Goal: Information Seeking & Learning: Learn about a topic

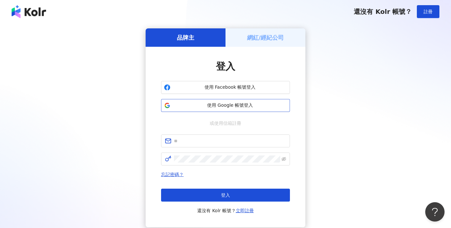
click at [281, 101] on button "使用 Google 帳號登入" at bounding box center [225, 105] width 129 height 13
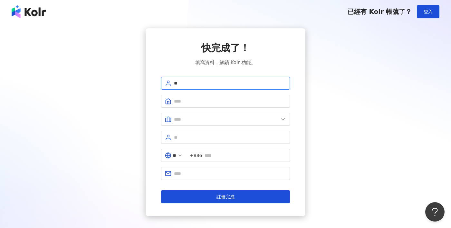
type input "*"
type input "**"
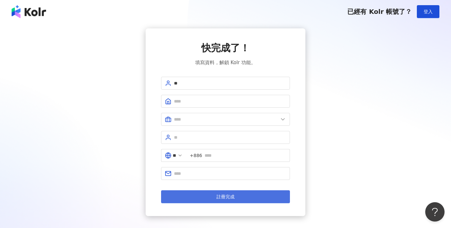
click at [217, 200] on button "註冊完成" at bounding box center [225, 196] width 129 height 13
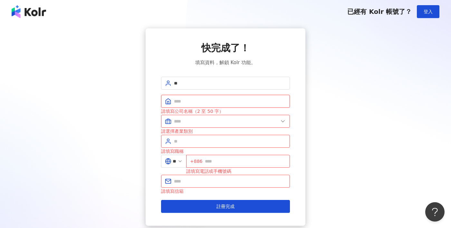
click at [211, 100] on input "text" at bounding box center [230, 101] width 112 height 7
type input "**"
click at [211, 120] on input "text" at bounding box center [226, 121] width 104 height 7
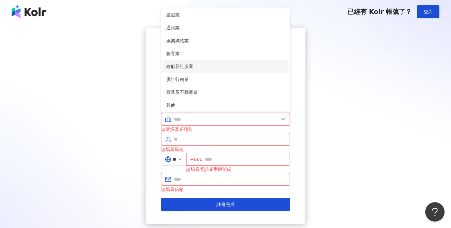
scroll to position [116, 0]
click at [241, 72] on li "廣告行銷業" at bounding box center [225, 67] width 126 height 13
type input "*****"
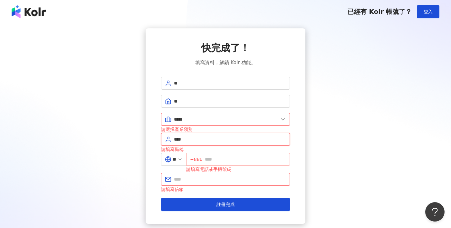
type input "****"
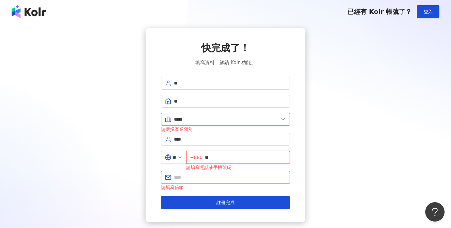
type input "*"
type input "**********"
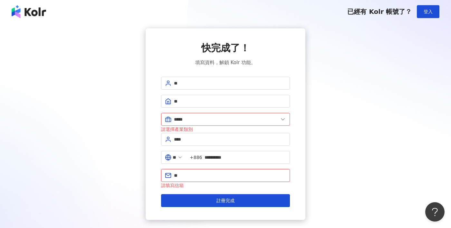
type input "*"
paste input "**********"
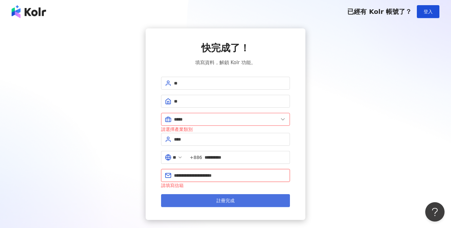
type input "**********"
click at [206, 198] on button "註冊完成" at bounding box center [225, 200] width 129 height 13
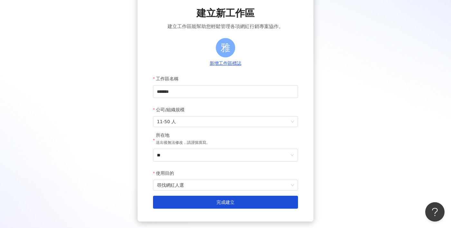
scroll to position [37, 0]
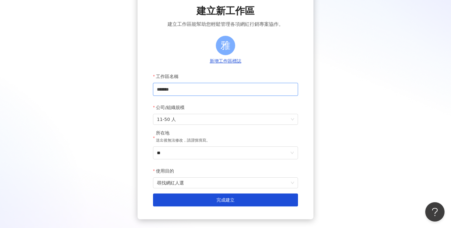
click at [217, 86] on input "*******" at bounding box center [225, 89] width 145 height 13
click at [207, 89] on input "*******" at bounding box center [225, 89] width 145 height 13
click at [192, 90] on input "*******" at bounding box center [225, 89] width 145 height 13
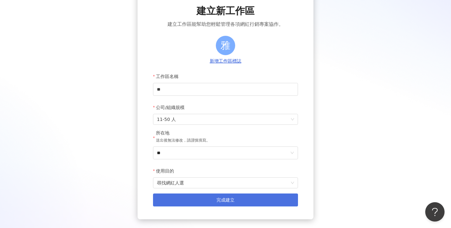
type input "**"
click at [201, 204] on button "完成建立" at bounding box center [225, 199] width 145 height 13
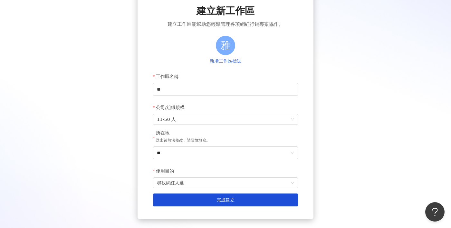
scroll to position [29, 0]
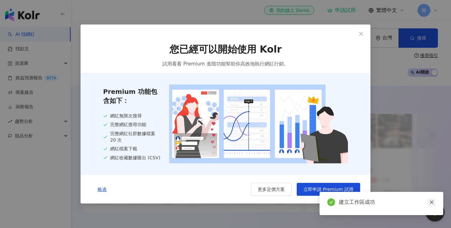
click at [434, 204] on link at bounding box center [432, 202] width 8 height 8
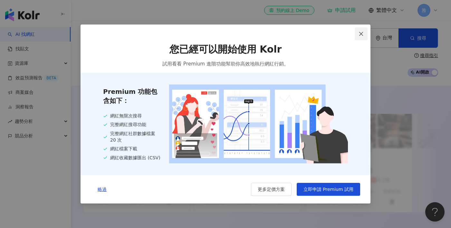
click at [363, 33] on icon "close" at bounding box center [361, 33] width 5 height 5
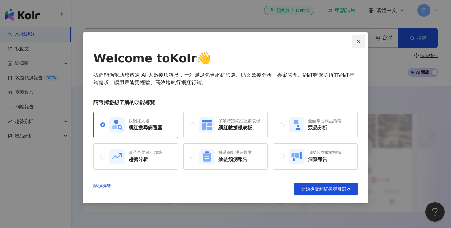
click at [360, 43] on icon "close" at bounding box center [358, 41] width 5 height 5
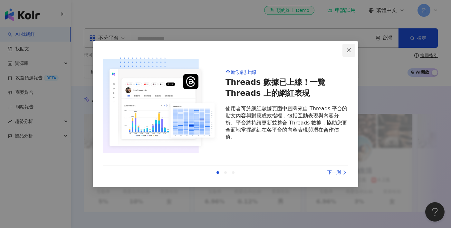
click at [349, 50] on icon "close" at bounding box center [349, 50] width 4 height 4
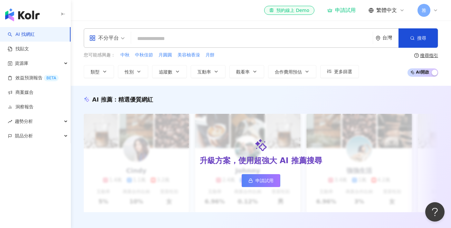
click at [434, 12] on icon at bounding box center [435, 10] width 5 height 5
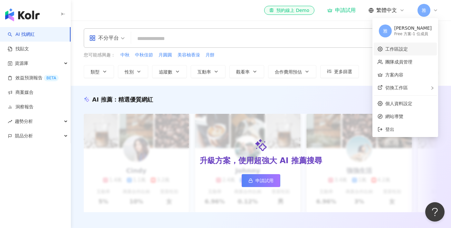
click at [408, 46] on link "工作區設定" at bounding box center [396, 48] width 23 height 5
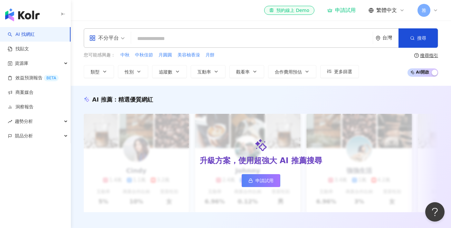
click at [435, 8] on icon at bounding box center [435, 10] width 5 height 5
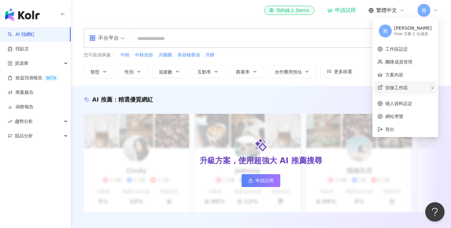
click at [421, 87] on div "切換工作區" at bounding box center [405, 87] width 63 height 13
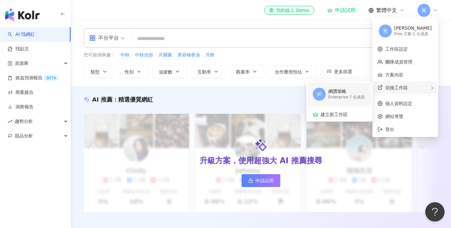
click at [352, 95] on div "Enterprise - 7 位成員" at bounding box center [346, 96] width 37 height 5
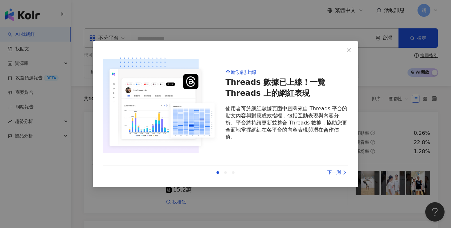
click at [341, 172] on div "下一則" at bounding box center [324, 172] width 48 height 7
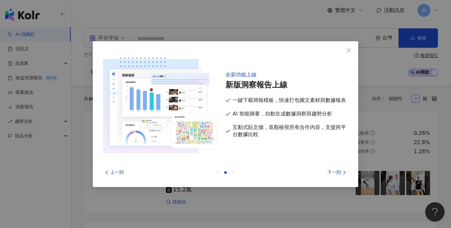
click at [341, 172] on div "下一則" at bounding box center [324, 172] width 48 height 7
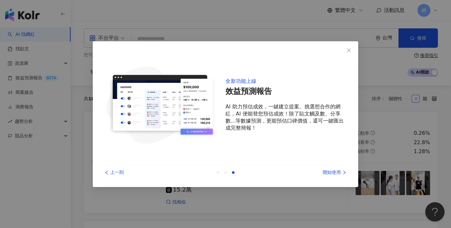
click at [341, 172] on div "開始使用" at bounding box center [324, 172] width 48 height 7
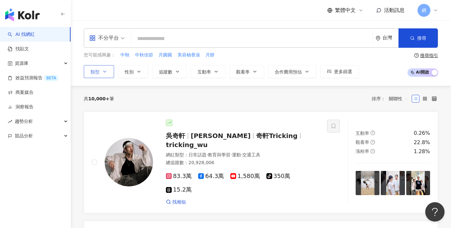
click at [104, 73] on icon "button" at bounding box center [104, 71] width 5 height 5
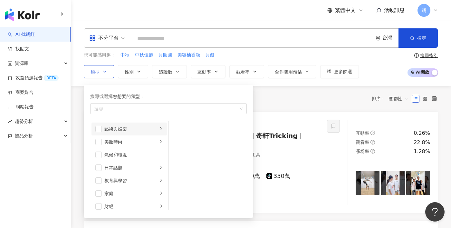
click at [137, 132] on li "藝術與娛樂" at bounding box center [128, 128] width 75 height 13
click at [175, 170] on span "button" at bounding box center [177, 167] width 6 height 6
click at [179, 164] on span "button" at bounding box center [177, 167] width 6 height 6
click at [179, 156] on span "button" at bounding box center [177, 154] width 6 height 6
click at [179, 145] on li "音樂" at bounding box center [208, 141] width 76 height 13
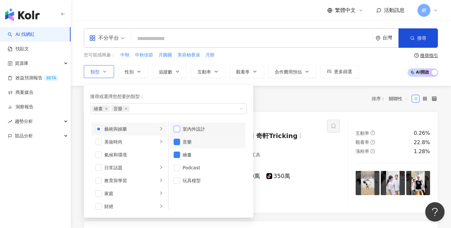
click at [178, 130] on span "button" at bounding box center [177, 129] width 6 height 6
click at [135, 145] on div "美妝時尚" at bounding box center [130, 141] width 53 height 7
click at [180, 127] on li "保養" at bounding box center [208, 128] width 76 height 13
click at [180, 138] on li "美髮" at bounding box center [208, 141] width 76 height 13
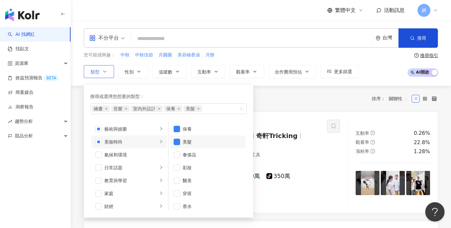
click at [179, 147] on li "美髮" at bounding box center [208, 141] width 76 height 13
click at [178, 165] on span "button" at bounding box center [177, 167] width 6 height 6
click at [179, 192] on span "button" at bounding box center [177, 193] width 6 height 6
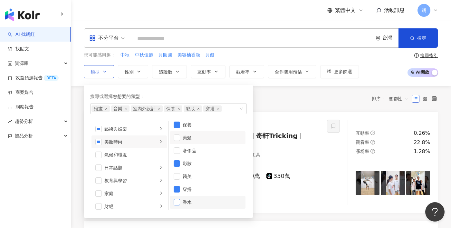
scroll to position [4, 0]
click at [178, 201] on span "button" at bounding box center [177, 202] width 6 height 6
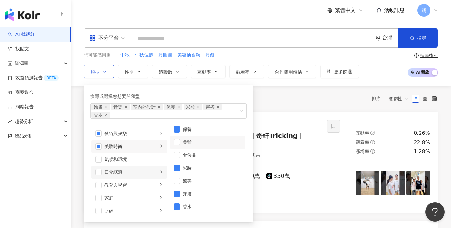
click at [138, 172] on div "日常話題" at bounding box center [130, 171] width 53 height 7
click at [139, 164] on li "氣候和環境" at bounding box center [128, 159] width 75 height 13
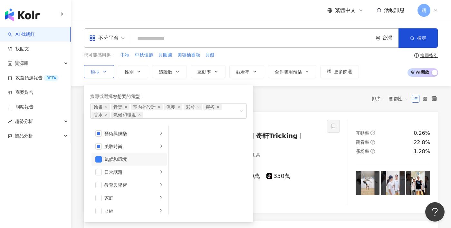
click at [136, 161] on div "氣候和環境" at bounding box center [133, 159] width 59 height 7
click at [131, 186] on div "教育與學習" at bounding box center [130, 184] width 53 height 7
click at [130, 197] on div "家庭" at bounding box center [130, 197] width 53 height 7
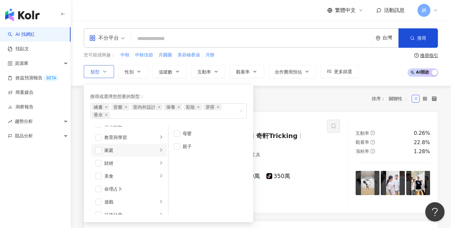
scroll to position [52, 0]
click at [138, 164] on li "財經" at bounding box center [128, 158] width 75 height 13
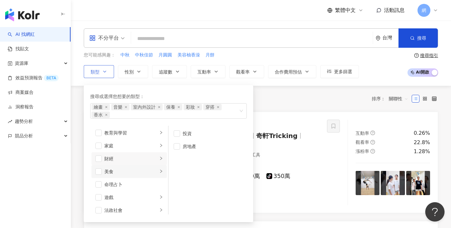
click at [138, 171] on div "美食" at bounding box center [130, 171] width 53 height 7
click at [182, 184] on li "食譜" at bounding box center [208, 184] width 76 height 13
click at [178, 161] on span "button" at bounding box center [177, 159] width 6 height 6
click at [178, 184] on span "button" at bounding box center [177, 185] width 6 height 6
click at [141, 199] on div "遊戲" at bounding box center [130, 197] width 53 height 7
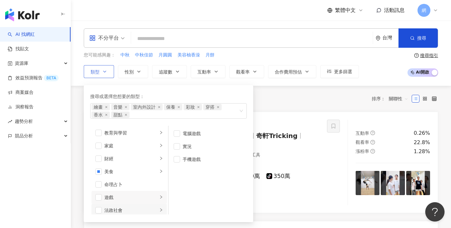
click at [141, 210] on div "法政社會" at bounding box center [130, 210] width 53 height 7
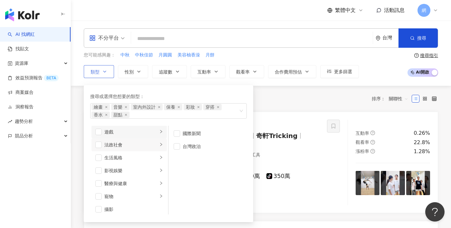
scroll to position [118, 0]
click at [142, 159] on div "生活風格" at bounding box center [130, 157] width 53 height 7
click at [157, 168] on div "影視娛樂" at bounding box center [130, 170] width 53 height 7
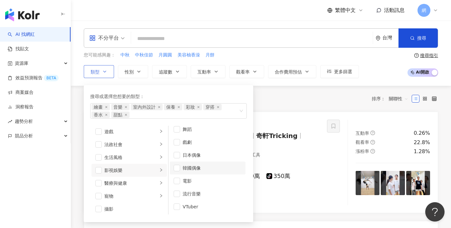
scroll to position [17, 0]
click at [159, 179] on li "醫療與健康" at bounding box center [128, 183] width 75 height 13
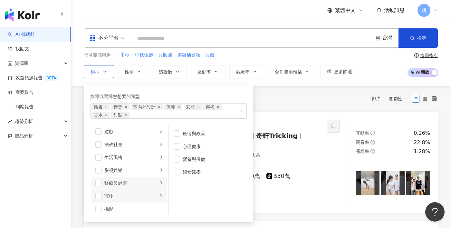
click at [159, 193] on li "寵物" at bounding box center [128, 195] width 75 height 13
click at [150, 208] on div "攝影" at bounding box center [133, 208] width 59 height 7
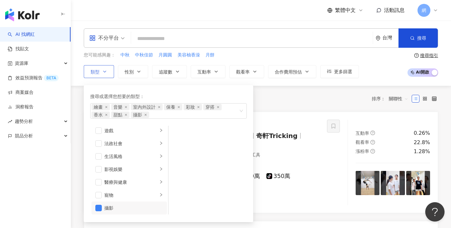
click at [149, 207] on div "攝影" at bounding box center [133, 207] width 59 height 7
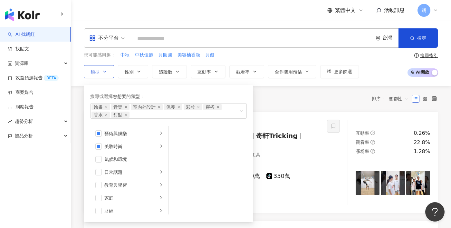
scroll to position [0, 0]
click at [209, 151] on div "藝術與娛樂 美妝時尚 氣候和環境 日常話題 教育與學習 家庭 財經 美食 命理占卜 遊戲 法政社會 生活風格 影視娛樂 醫療與健康 寵物 攝影 感情 宗教 促…" at bounding box center [168, 170] width 157 height 89
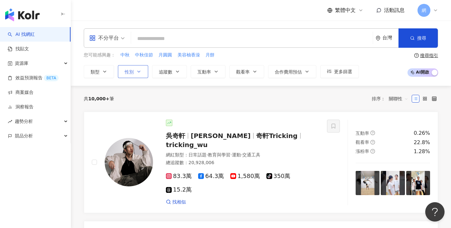
click at [143, 77] on button "性別" at bounding box center [133, 71] width 30 height 13
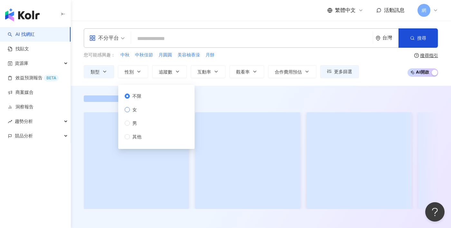
click at [137, 108] on span "女" at bounding box center [135, 109] width 10 height 7
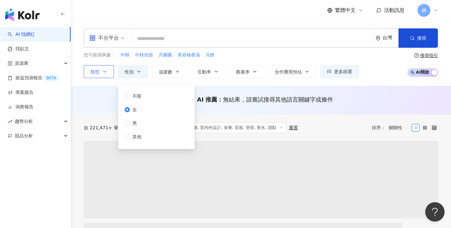
click at [101, 71] on button "類型" at bounding box center [99, 71] width 30 height 13
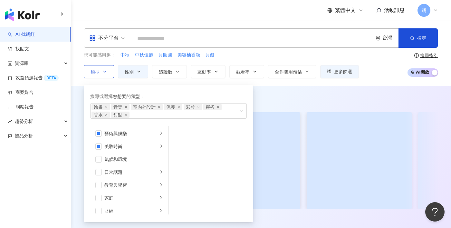
click at [104, 72] on icon "button" at bounding box center [104, 71] width 5 height 5
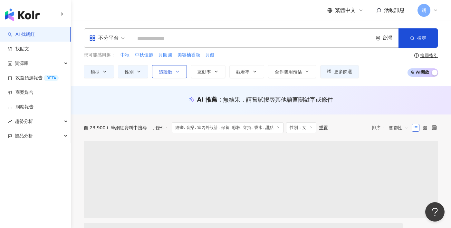
click at [175, 72] on button "追蹤數" at bounding box center [169, 71] width 35 height 13
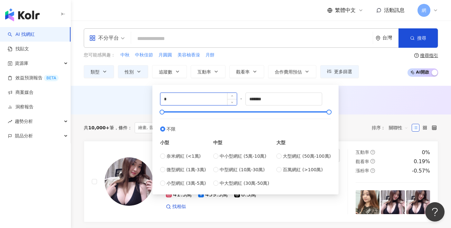
drag, startPoint x: 202, startPoint y: 96, endPoint x: 160, endPoint y: 95, distance: 41.6
click at [160, 95] on div "*" at bounding box center [198, 98] width 77 height 13
type input "*"
type input "****"
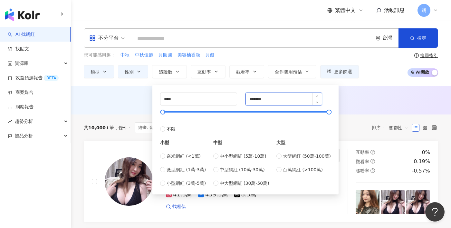
drag, startPoint x: 285, startPoint y: 95, endPoint x: 299, endPoint y: 99, distance: 13.9
click at [299, 99] on input "*******" at bounding box center [284, 99] width 76 height 12
type input "*****"
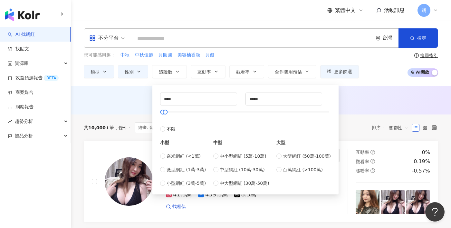
click at [227, 72] on div "類型 性別 追蹤數 互動率 觀看率 合作費用預估 更多篩選 不限 女 男 其他 **** - ***** 不限 小型 奈米網紅 (<1萬) 微型網紅 (1萬-…" at bounding box center [221, 71] width 275 height 13
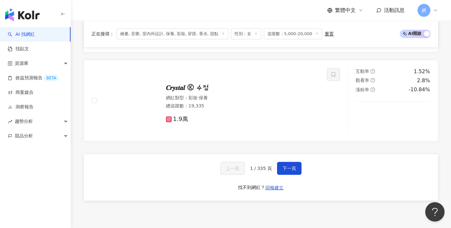
scroll to position [1220, 0]
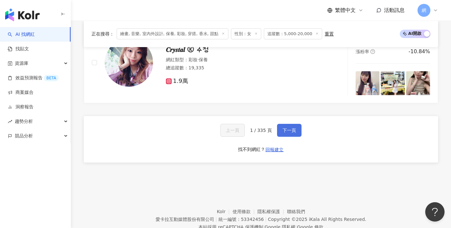
click at [283, 124] on button "下一頁" at bounding box center [289, 130] width 24 height 13
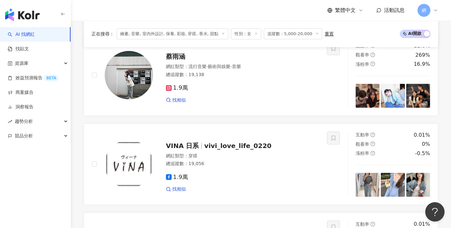
scroll to position [674, 0]
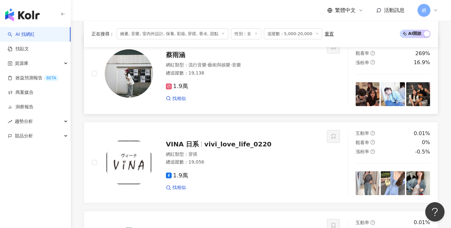
click at [174, 83] on span "1.9萬" at bounding box center [177, 86] width 22 height 7
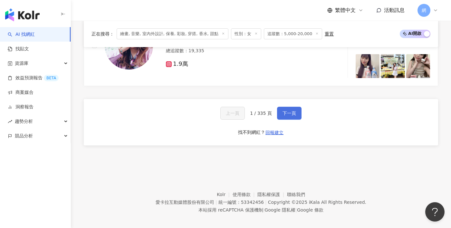
click at [296, 108] on button "下一頁" at bounding box center [289, 113] width 24 height 13
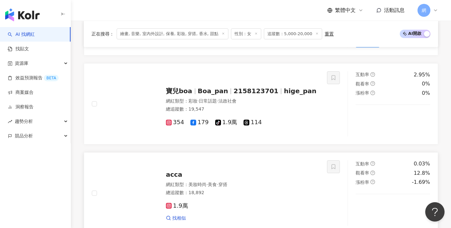
scroll to position [1085, 0]
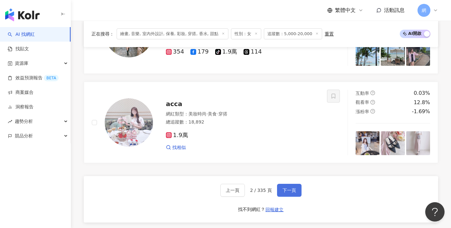
click at [283, 187] on span "下一頁" at bounding box center [290, 189] width 14 height 5
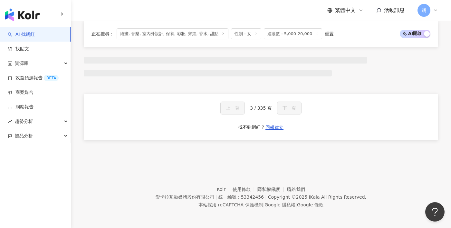
scroll to position [563, 0]
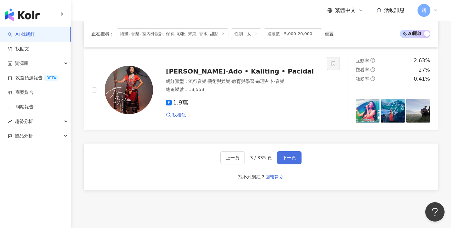
click at [295, 155] on span "下一頁" at bounding box center [290, 157] width 14 height 5
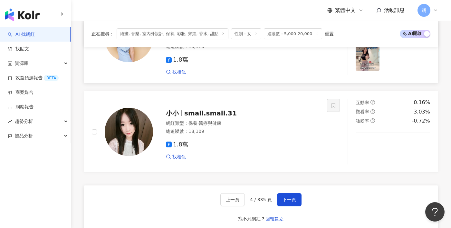
scroll to position [1160, 0]
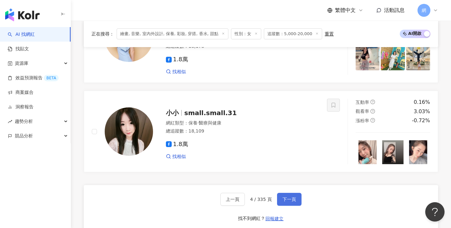
click at [296, 193] on button "下一頁" at bounding box center [289, 199] width 24 height 13
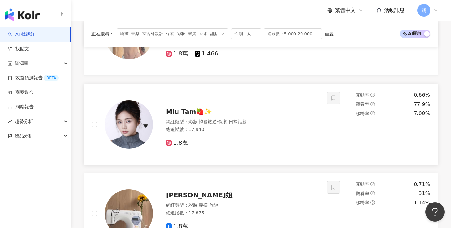
scroll to position [623, 0]
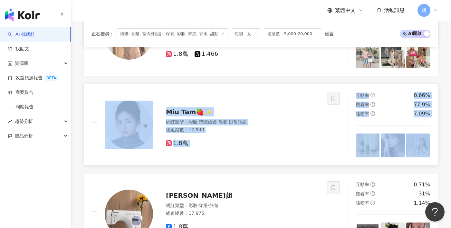
click at [225, 159] on link "Miu Tam🍓✨ 網紅類型 ： 彩妝 · 韓國旅遊 · 保養 · 日常話題 總追蹤數 ： 17,940 1.8萬 互動率 0.66% 觀看率 77.9% 漲…" at bounding box center [261, 125] width 354 height 82
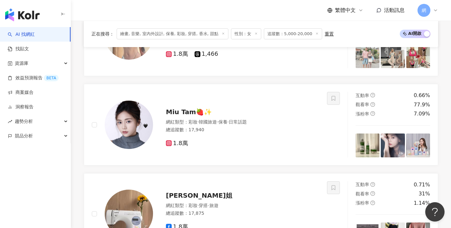
click at [178, 166] on div "皓嵐 網紅類型 ： 美妝時尚 · 法政社會 · 音樂 · 運動 總追蹤數 ： 18,088 1.8萬 找相似 互動率 1.85% 觀看率 35.1% 漲粉率 …" at bounding box center [261, 173] width 354 height 1068
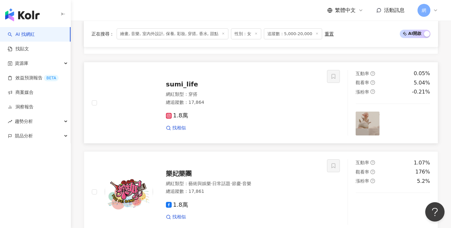
scroll to position [824, 0]
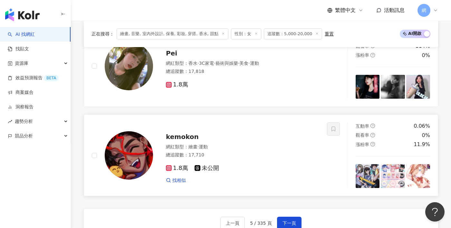
scroll to position [1142, 0]
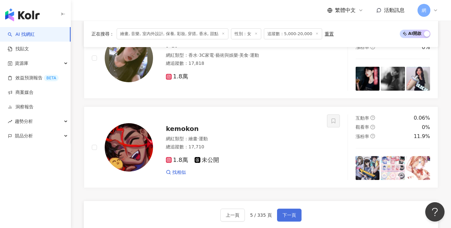
click at [284, 208] on button "下一頁" at bounding box center [289, 214] width 24 height 13
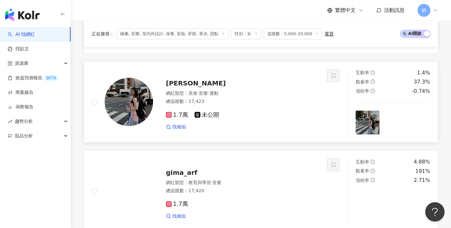
scroll to position [926, 0]
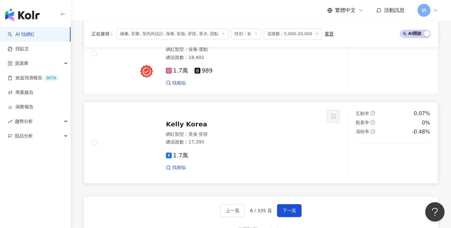
scroll to position [1183, 0]
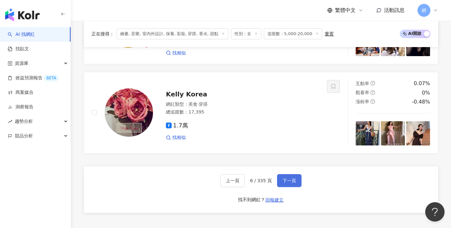
click at [292, 174] on button "下一頁" at bounding box center [289, 180] width 24 height 13
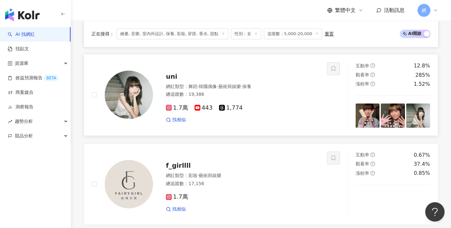
scroll to position [835, 0]
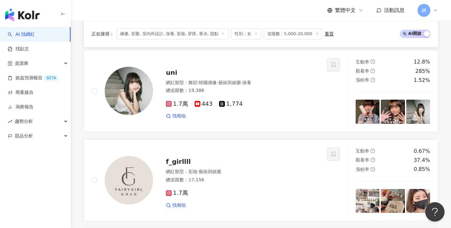
click at [205, 33] on span "繪畫, 音樂, 室內外設計, 保養, 彩妝, 穿搭, 香水, 甜點" at bounding box center [173, 33] width 112 height 11
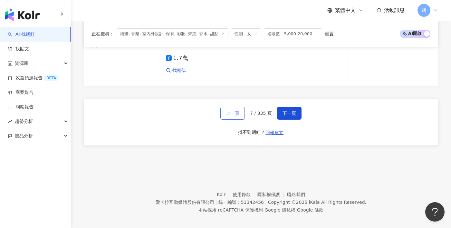
scroll to position [1237, 0]
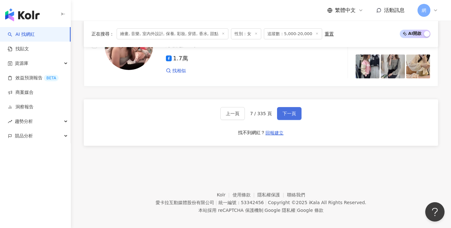
click at [277, 109] on button "下一頁" at bounding box center [289, 113] width 24 height 13
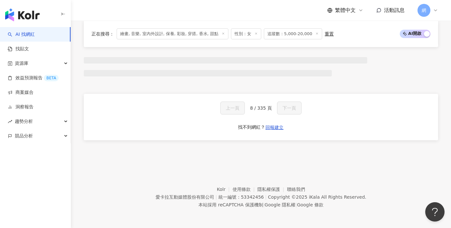
scroll to position [563, 0]
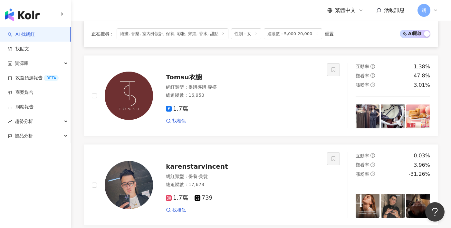
click at [221, 34] on span "繪畫, 音樂, 室內外設計, 保養, 彩妝, 穿搭, 香水, 甜點" at bounding box center [173, 33] width 112 height 11
click at [223, 34] on icon at bounding box center [223, 33] width 3 height 3
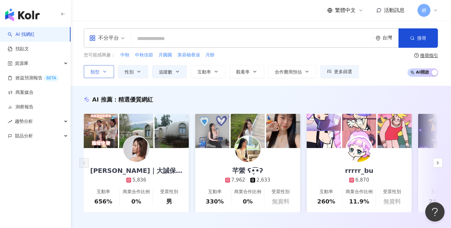
click at [102, 66] on button "類型" at bounding box center [99, 71] width 30 height 13
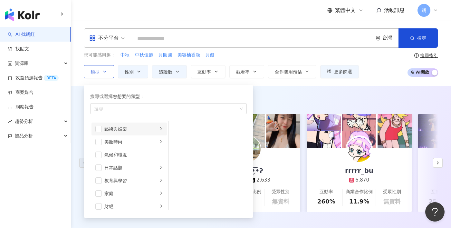
click at [125, 130] on div "藝術與娛樂" at bounding box center [130, 128] width 53 height 7
click at [125, 141] on div "美妝時尚" at bounding box center [130, 141] width 53 height 7
click at [178, 130] on span "button" at bounding box center [177, 129] width 6 height 6
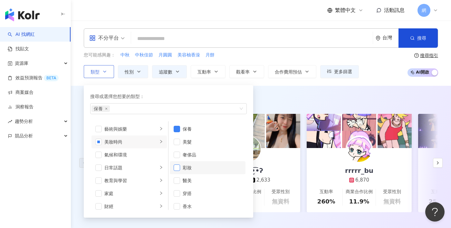
click at [178, 164] on span "button" at bounding box center [177, 167] width 6 height 6
click at [178, 191] on span "button" at bounding box center [177, 193] width 6 height 6
click at [179, 204] on span "button" at bounding box center [177, 206] width 6 height 6
click at [148, 168] on div "日常話題" at bounding box center [130, 167] width 53 height 7
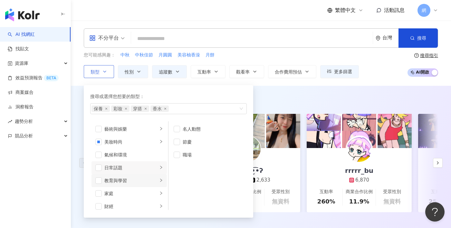
click at [146, 176] on li "教育與學習" at bounding box center [128, 180] width 75 height 13
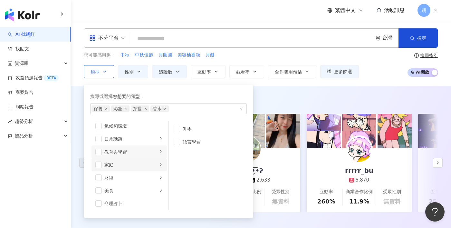
click at [146, 169] on li "家庭" at bounding box center [128, 164] width 75 height 13
click at [146, 178] on div "財經" at bounding box center [130, 177] width 53 height 7
click at [146, 169] on li "家庭" at bounding box center [128, 164] width 75 height 13
click at [180, 130] on span "button" at bounding box center [177, 129] width 6 height 6
click at [180, 139] on li "親子" at bounding box center [208, 141] width 76 height 13
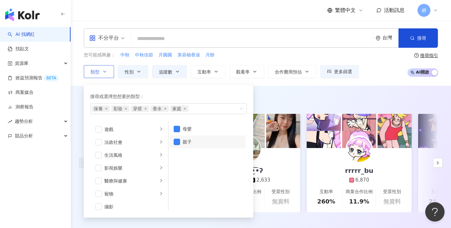
scroll to position [117, 0]
click at [139, 158] on li "生活風格" at bounding box center [128, 154] width 75 height 13
click at [138, 180] on div "醫療與健康" at bounding box center [130, 179] width 53 height 7
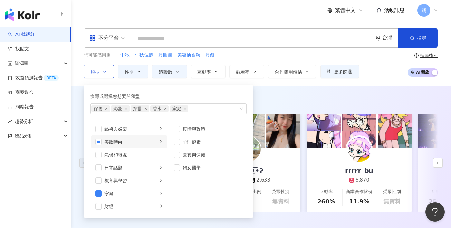
scroll to position [0, 0]
click at [327, 91] on div "AI 推薦 ： 精選優質網紅 怡雯｜大誠保險經紀人 5,836 互動率 656% 商業合作比例 0% 受眾性別 男 芊縈 ʕ•̬͡•ʔ 7,962 2,633…" at bounding box center [261, 160] width 380 height 149
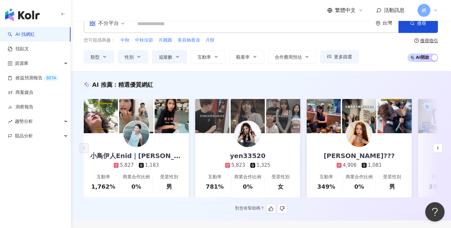
scroll to position [15, 0]
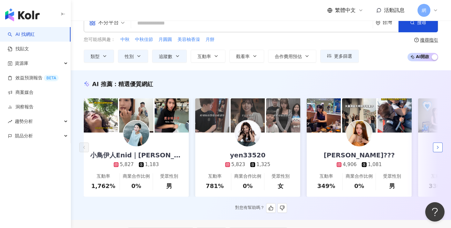
click at [437, 146] on polyline "button" at bounding box center [437, 147] width 1 height 3
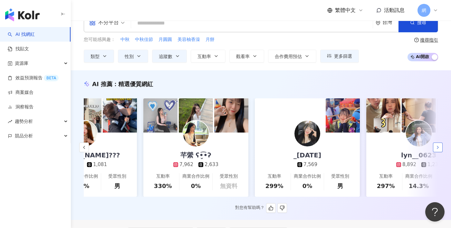
scroll to position [0, 334]
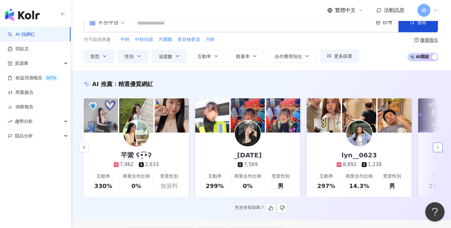
click at [437, 146] on polyline "button" at bounding box center [437, 147] width 1 height 3
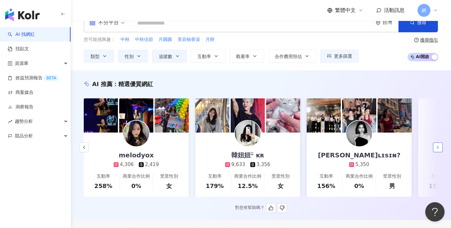
click at [437, 146] on polyline "button" at bounding box center [437, 147] width 1 height 3
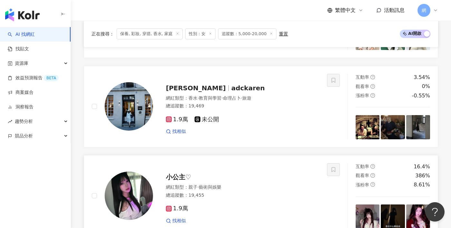
scroll to position [909, 0]
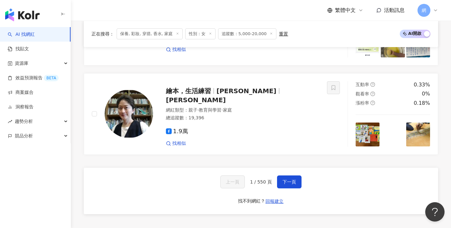
scroll to position [1187, 0]
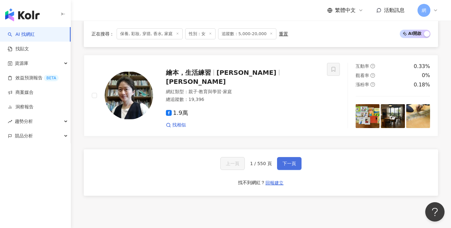
click at [286, 161] on span "下一頁" at bounding box center [290, 163] width 14 height 5
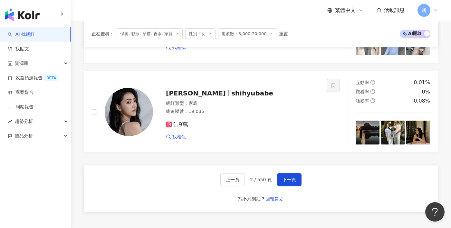
scroll to position [1172, 0]
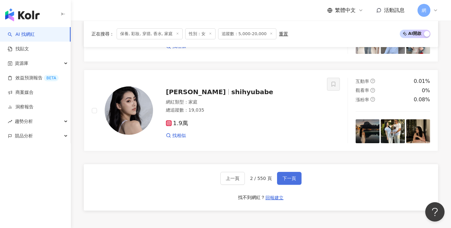
click at [278, 172] on button "下一頁" at bounding box center [289, 178] width 24 height 13
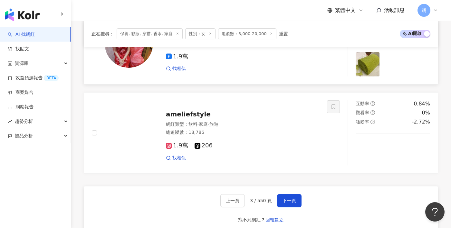
scroll to position [1151, 0]
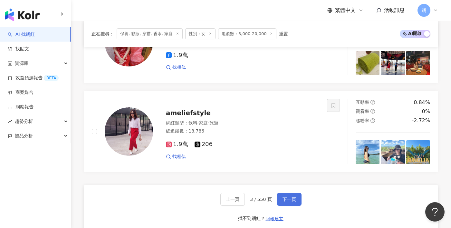
click at [287, 197] on span "下一頁" at bounding box center [290, 199] width 14 height 5
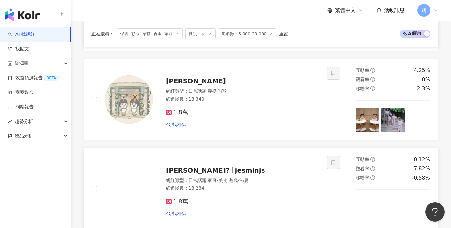
scroll to position [828, 0]
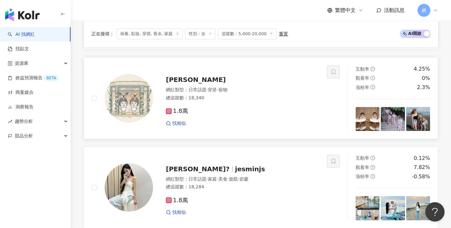
click at [276, 121] on div "找相似" at bounding box center [242, 123] width 153 height 6
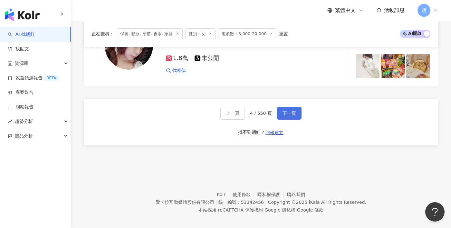
click at [288, 111] on span "下一頁" at bounding box center [290, 113] width 14 height 5
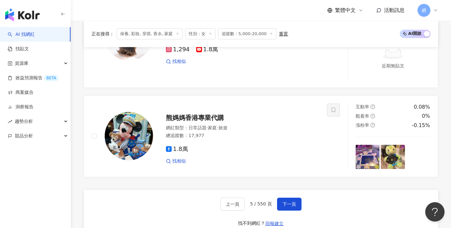
scroll to position [1180, 0]
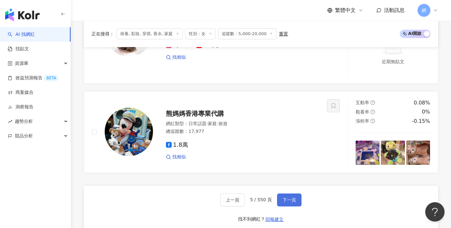
click at [289, 193] on button "下一頁" at bounding box center [289, 199] width 24 height 13
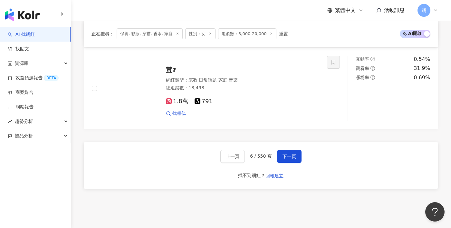
scroll to position [1218, 0]
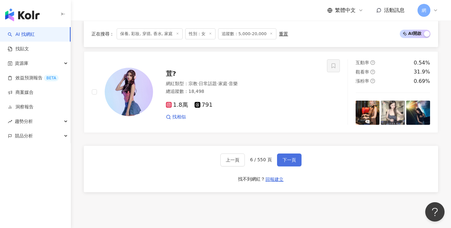
click at [296, 153] on button "下一頁" at bounding box center [289, 159] width 24 height 13
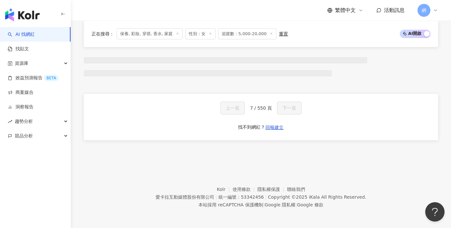
scroll to position [563, 0]
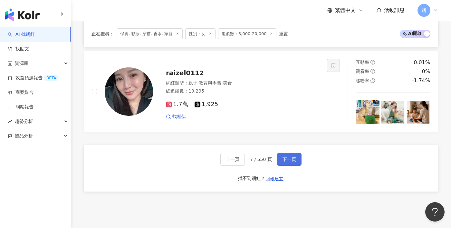
click at [292, 157] on span "下一頁" at bounding box center [290, 159] width 14 height 5
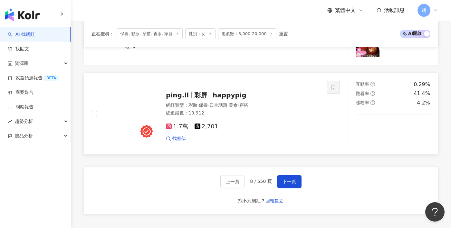
scroll to position [1209, 0]
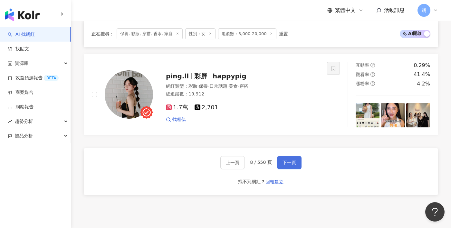
click at [292, 160] on span "下一頁" at bounding box center [290, 162] width 14 height 5
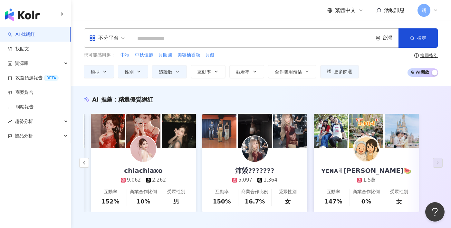
scroll to position [0, 0]
click at [106, 73] on icon "button" at bounding box center [104, 71] width 5 height 5
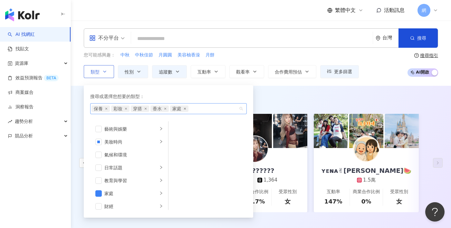
click at [186, 108] on icon "close" at bounding box center [185, 108] width 3 height 3
click at [168, 108] on span "香水" at bounding box center [159, 108] width 18 height 6
click at [108, 108] on span "保養" at bounding box center [100, 108] width 18 height 6
click at [107, 108] on icon "close" at bounding box center [106, 109] width 2 height 2
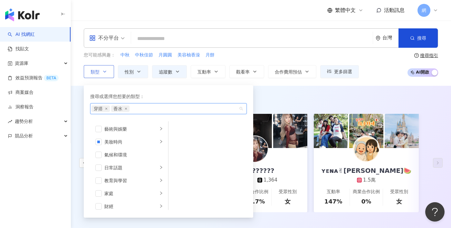
click at [107, 108] on icon "close" at bounding box center [106, 109] width 2 height 2
click at [160, 143] on div "button" at bounding box center [161, 142] width 4 height 6
click at [180, 193] on li "穿搭" at bounding box center [208, 193] width 76 height 13
click at [180, 130] on span "button" at bounding box center [177, 129] width 6 height 6
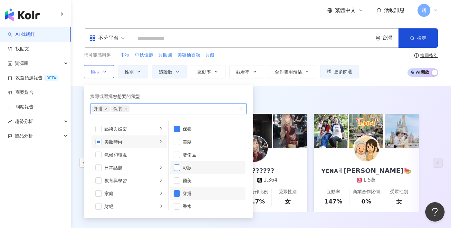
click at [179, 167] on span "button" at bounding box center [177, 167] width 6 height 6
click at [179, 205] on span "button" at bounding box center [177, 206] width 6 height 6
click at [292, 103] on div "AI 推薦 ： 精選優質網紅 小鳥伊人Enid｜蔡伊真 5,827 1,183 互動率 1,762% 商業合作比例 0% 受眾性別 男 yen33520 5,…" at bounding box center [261, 161] width 380 height 133
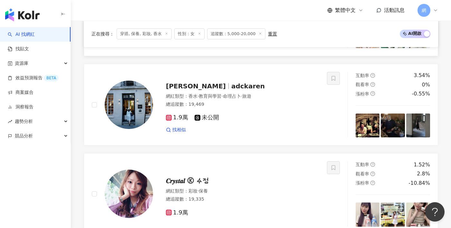
scroll to position [822, 0]
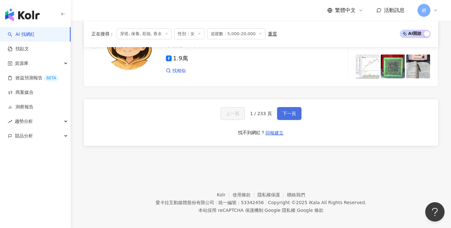
click at [288, 107] on button "下一頁" at bounding box center [289, 113] width 24 height 13
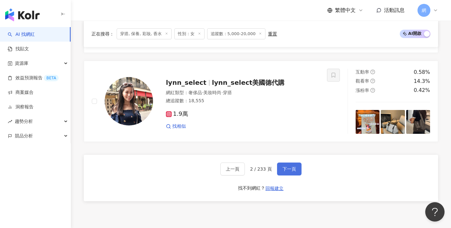
scroll to position [1182, 0]
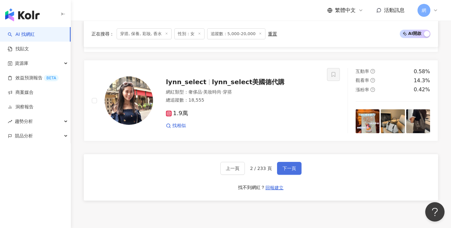
click at [288, 162] on button "下一頁" at bounding box center [289, 168] width 24 height 13
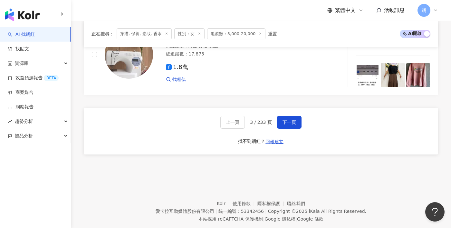
scroll to position [1237, 0]
click at [285, 115] on div "上一頁 3 / 233 頁 下一頁 找不到網紅？ 回報建立" at bounding box center [261, 131] width 354 height 46
click at [288, 120] on span "下一頁" at bounding box center [290, 122] width 14 height 5
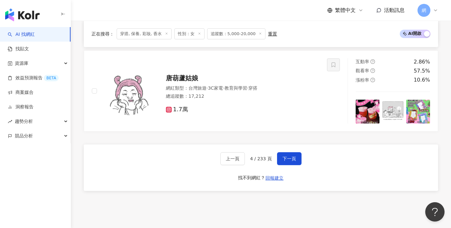
scroll to position [1202, 0]
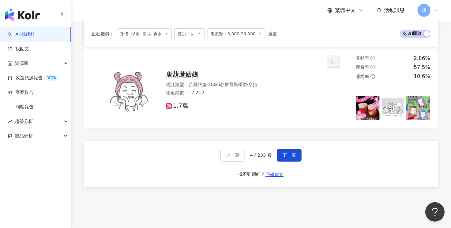
click at [293, 141] on div "上一頁 4 / 233 頁 下一頁 找不到網紅？ 回報建立" at bounding box center [261, 164] width 354 height 46
click at [289, 149] on button "下一頁" at bounding box center [289, 155] width 24 height 13
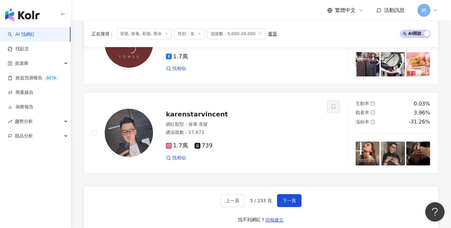
scroll to position [1159, 0]
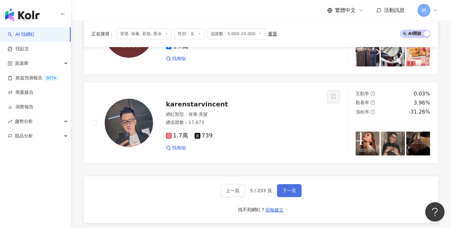
click at [295, 188] on button "下一頁" at bounding box center [289, 190] width 24 height 13
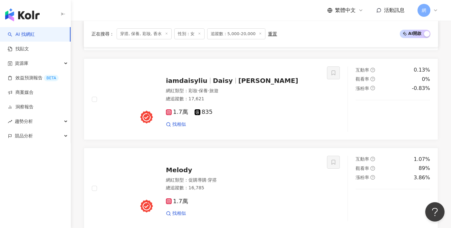
scroll to position [846, 0]
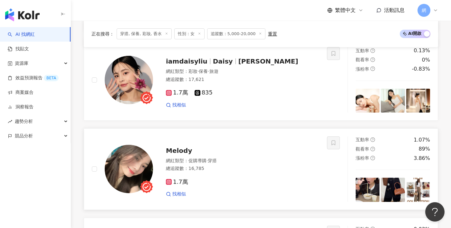
click at [295, 191] on div "找相似" at bounding box center [242, 194] width 153 height 6
click at [353, 1] on div "繁體中文 活動訊息 網" at bounding box center [261, 10] width 354 height 21
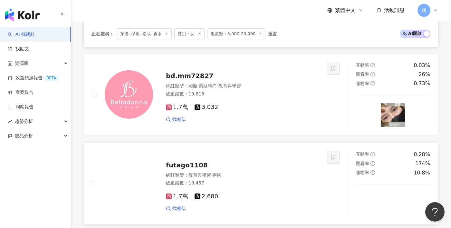
scroll to position [956, 0]
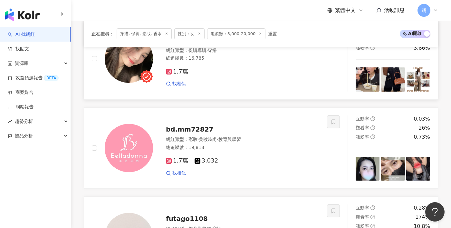
click at [179, 83] on div "Melody 網紅類型 ： 促購導購 · 穿搭 總追蹤數 ： 16,785 1.7萬 找相似" at bounding box center [209, 58] width 235 height 65
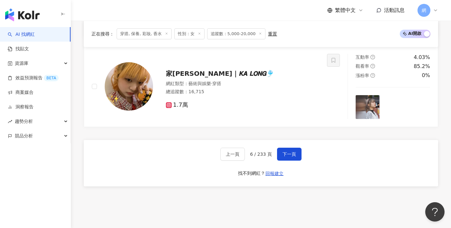
scroll to position [1198, 0]
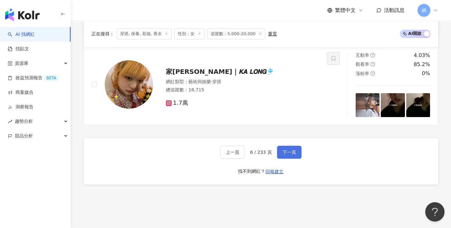
click at [283, 149] on span "下一頁" at bounding box center [290, 151] width 14 height 5
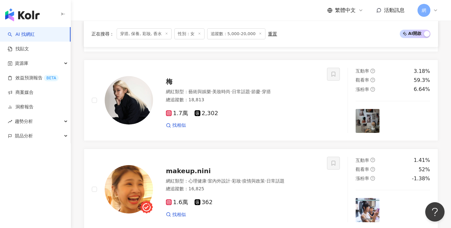
scroll to position [646, 0]
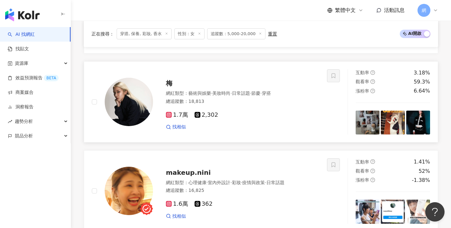
click at [222, 91] on span "美妝時尚" at bounding box center [221, 93] width 18 height 5
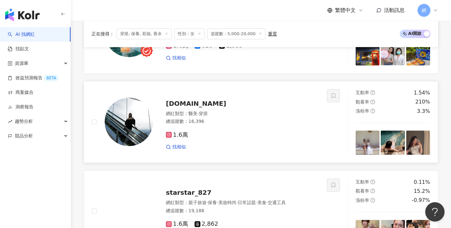
scroll to position [1077, 0]
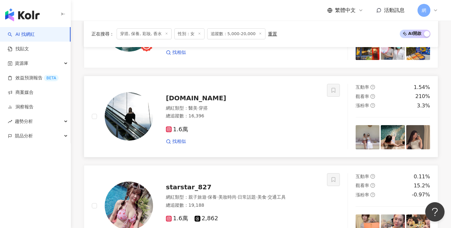
click at [191, 93] on div "[DOMAIN_NAME]" at bounding box center [242, 97] width 153 height 9
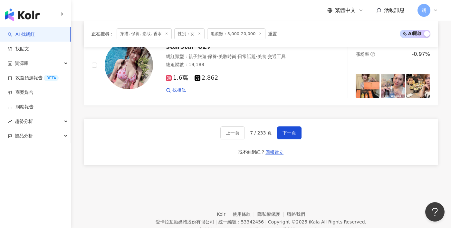
scroll to position [1220, 0]
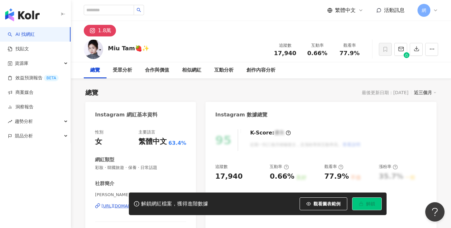
click at [108, 207] on div "解鎖網紅檔案，獲得進階數據 觀看圖表範例 解鎖" at bounding box center [225, 203] width 451 height 23
click at [109, 205] on div "解鎖網紅檔案，獲得進階數據 觀看圖表範例 解鎖" at bounding box center [225, 203] width 451 height 23
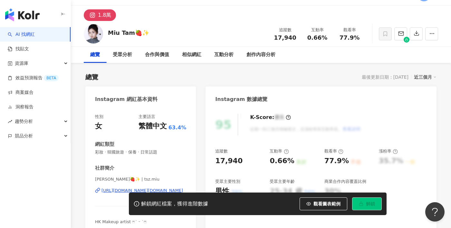
scroll to position [41, 0]
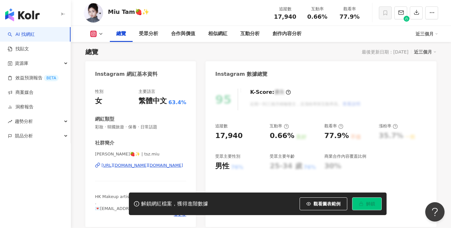
click at [146, 164] on div "https://www.instagram.com/tsz.miu/" at bounding box center [142, 165] width 82 height 6
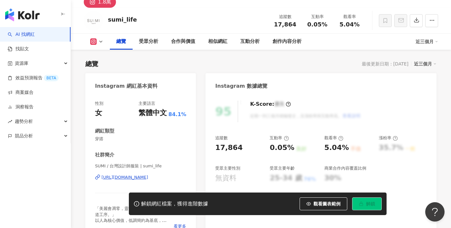
scroll to position [53, 0]
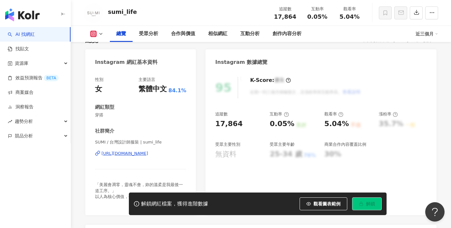
click at [148, 155] on div "[URL][DOMAIN_NAME]" at bounding box center [124, 153] width 47 height 6
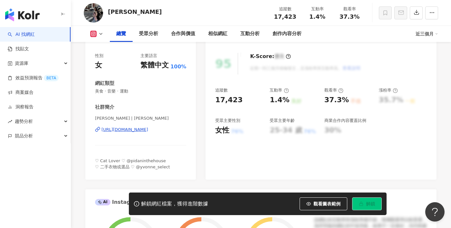
scroll to position [81, 0]
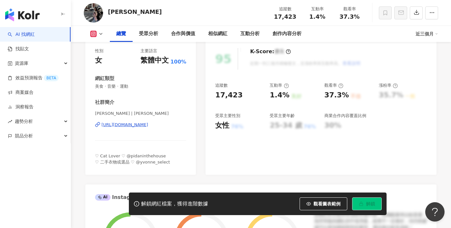
click at [153, 129] on div "Yvonne | yvonne_yww https://www.instagram.com/yvonne_yww/" at bounding box center [140, 130] width 91 height 38
click at [148, 126] on div "https://www.instagram.com/yvonne_yww/" at bounding box center [124, 125] width 47 height 6
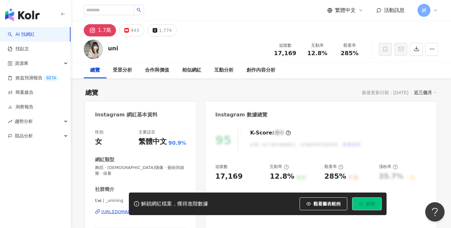
scroll to position [99, 0]
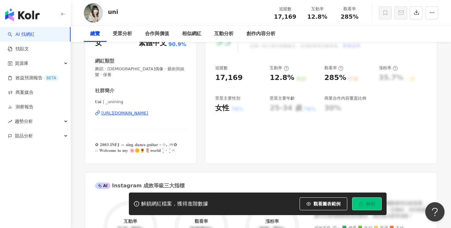
drag, startPoint x: 146, startPoint y: 139, endPoint x: 152, endPoint y: 111, distance: 29.3
click at [152, 111] on div "𝐔𝐧𝐢 | _unining https://www.instagram.com/_unining/" at bounding box center [140, 118] width 91 height 38
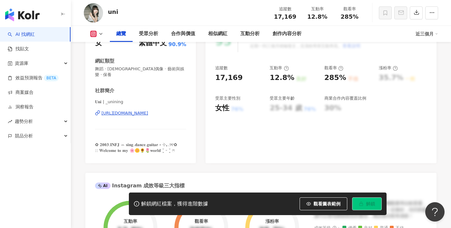
click at [148, 110] on div "https://www.instagram.com/_unining/" at bounding box center [124, 113] width 47 height 6
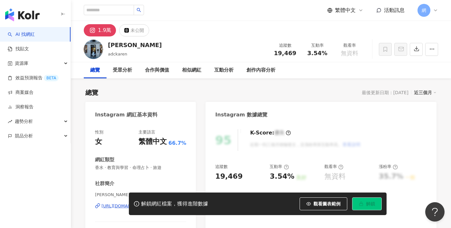
click at [115, 207] on div "解鎖網紅檔案，獲得進階數據 觀看圖表範例 解鎖" at bounding box center [225, 203] width 451 height 23
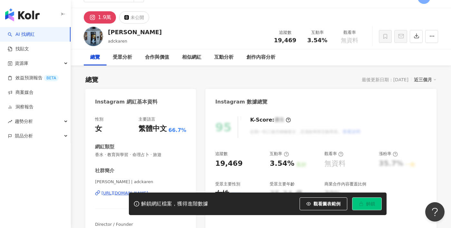
click at [119, 195] on div "解鎖網紅檔案，獲得進階數據 觀看圖表範例 解鎖" at bounding box center [225, 203] width 451 height 23
click at [120, 192] on div "https://www.instagram.com/adckaren/" at bounding box center [124, 193] width 47 height 6
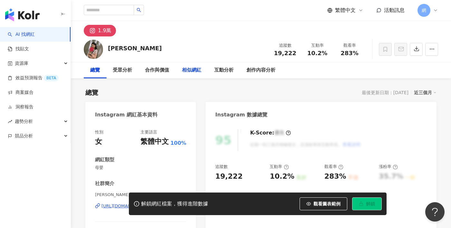
scroll to position [72, 0]
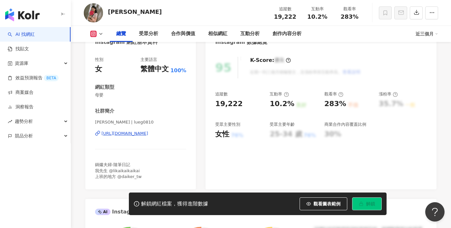
click at [148, 136] on div "[URL][DOMAIN_NAME]" at bounding box center [124, 133] width 47 height 6
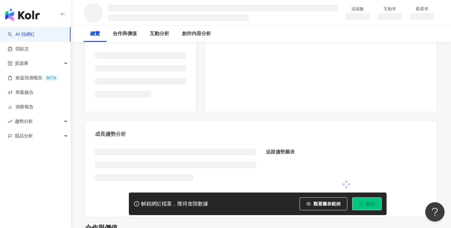
scroll to position [157, 0]
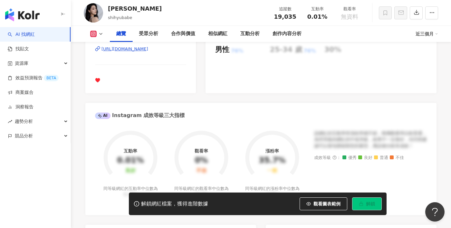
click at [148, 50] on div "https://www.instagram.com/sasha__0602/" at bounding box center [124, 49] width 47 height 6
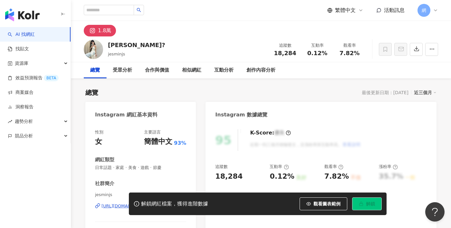
click at [148, 203] on div "[URL][DOMAIN_NAME]" at bounding box center [124, 206] width 47 height 6
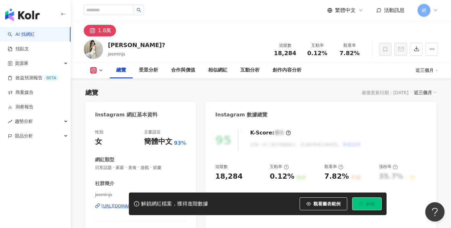
scroll to position [84, 0]
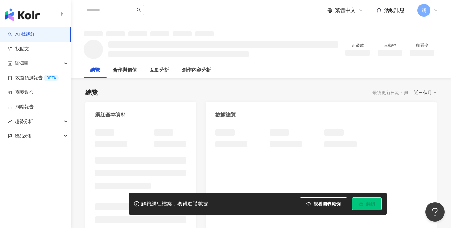
scroll to position [53, 0]
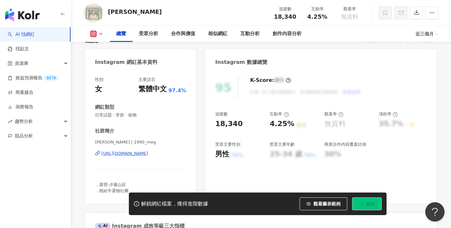
click at [161, 139] on div "[PERSON_NAME] | 1990_meg [URL][DOMAIN_NAME]" at bounding box center [140, 158] width 91 height 38
click at [148, 150] on div "[URL][DOMAIN_NAME]" at bounding box center [124, 153] width 47 height 6
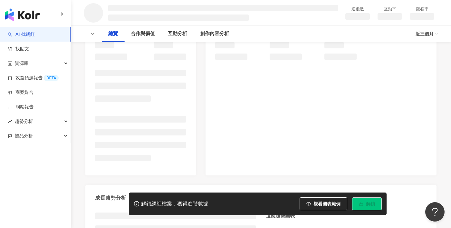
scroll to position [102, 0]
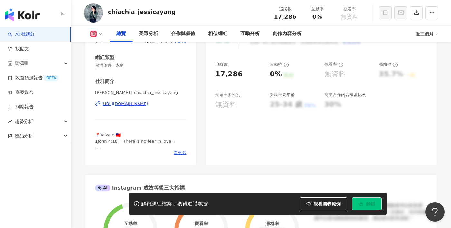
click at [148, 101] on div "https://www.instagram.com/chiachia_jessicayang/" at bounding box center [124, 104] width 47 height 6
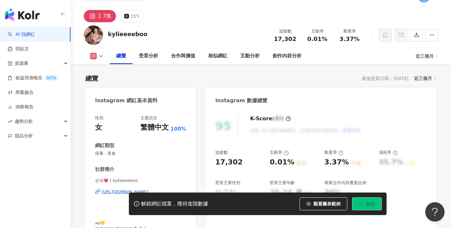
scroll to position [58, 0]
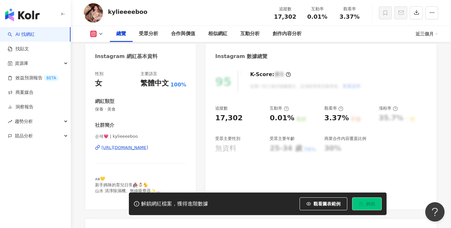
click at [144, 146] on div "https://www.instagram.com/kylieeeeboo/" at bounding box center [124, 148] width 47 height 6
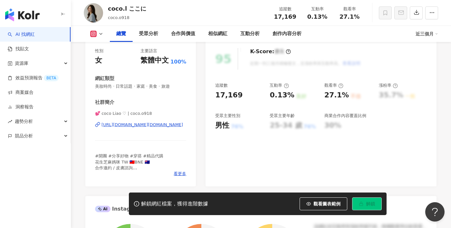
click at [146, 128] on div "💕 coco Liao ♡ | coco.o918 https://www.instagram.com/coco.o918/" at bounding box center [140, 130] width 91 height 38
click at [148, 126] on div "https://www.instagram.com/coco.o918/" at bounding box center [142, 125] width 82 height 6
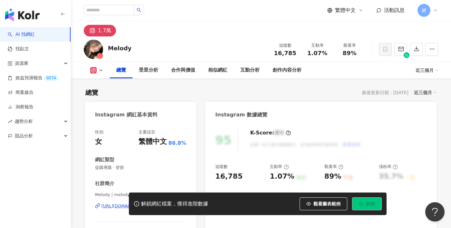
scroll to position [104, 0]
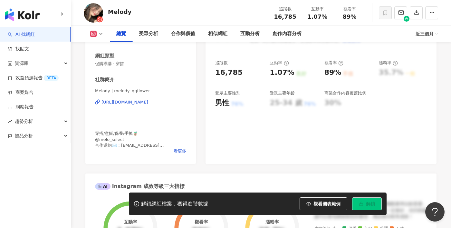
click at [148, 101] on div "https://www.instagram.com/melody_qqflower/" at bounding box center [124, 102] width 47 height 6
click at [148, 101] on div "[URL][DOMAIN_NAME]" at bounding box center [124, 102] width 47 height 6
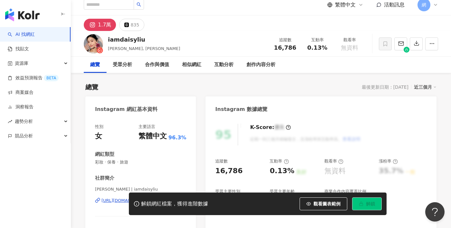
scroll to position [37, 0]
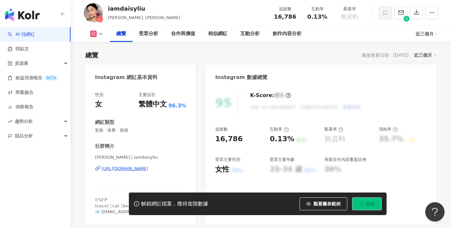
click at [127, 168] on div "[URL][DOMAIN_NAME]" at bounding box center [124, 169] width 47 height 6
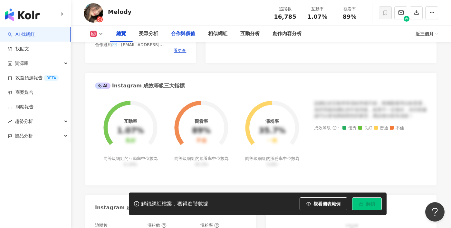
click at [195, 34] on div "合作與價值" at bounding box center [183, 34] width 24 height 8
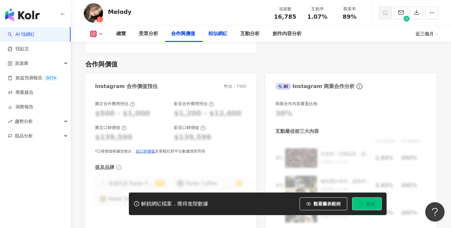
click at [220, 36] on div "相似網紅" at bounding box center [217, 34] width 19 height 8
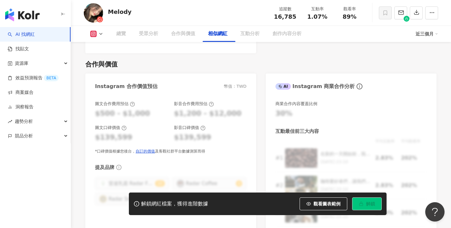
scroll to position [1043, 0]
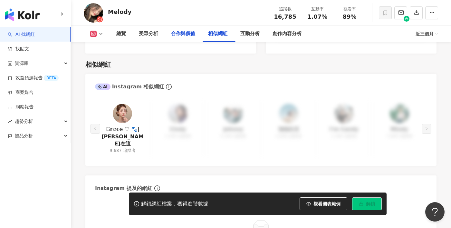
click at [197, 35] on div "合作與價值" at bounding box center [183, 34] width 37 height 16
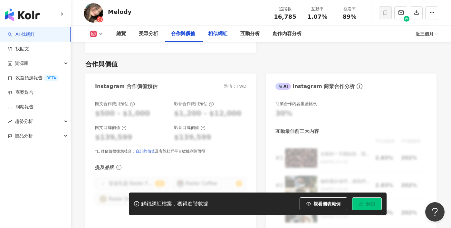
click at [217, 33] on div "相似網紅" at bounding box center [217, 34] width 19 height 8
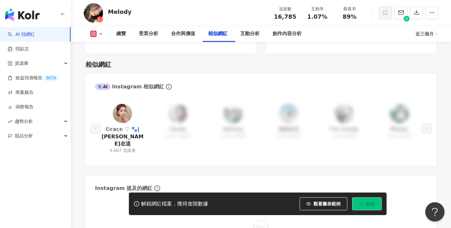
click at [124, 104] on img at bounding box center [122, 113] width 19 height 19
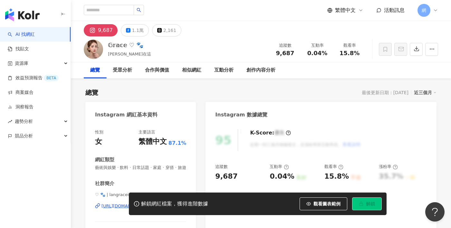
scroll to position [87, 0]
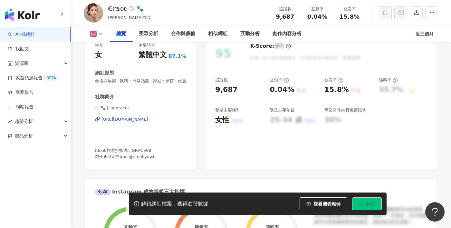
click at [148, 122] on div "https://www.instagram.com/langracei/" at bounding box center [124, 119] width 47 height 6
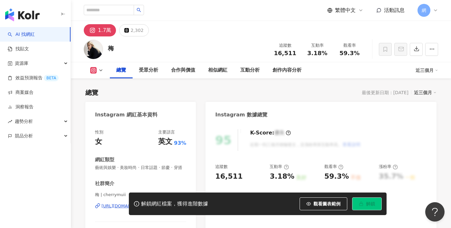
click at [135, 203] on div "https://www.instagram.com/cherrymuii/" at bounding box center [124, 206] width 47 height 6
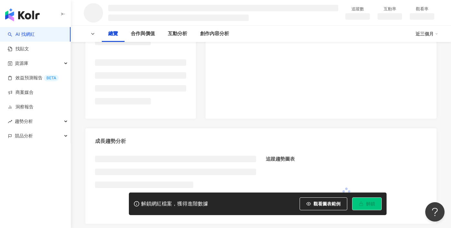
scroll to position [146, 0]
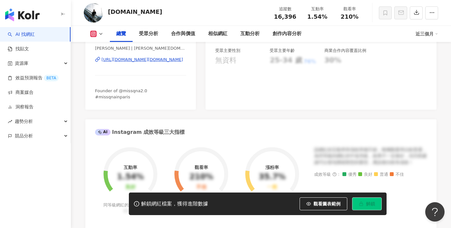
scroll to position [92, 0]
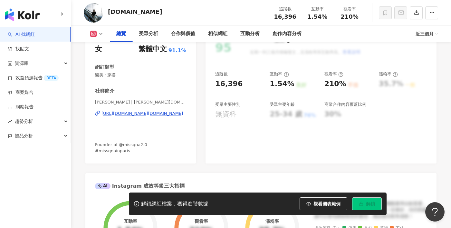
click at [173, 114] on div "[URL][DOMAIN_NAME][DOMAIN_NAME]" at bounding box center [142, 114] width 82 height 6
